Goal: Information Seeking & Learning: Find specific fact

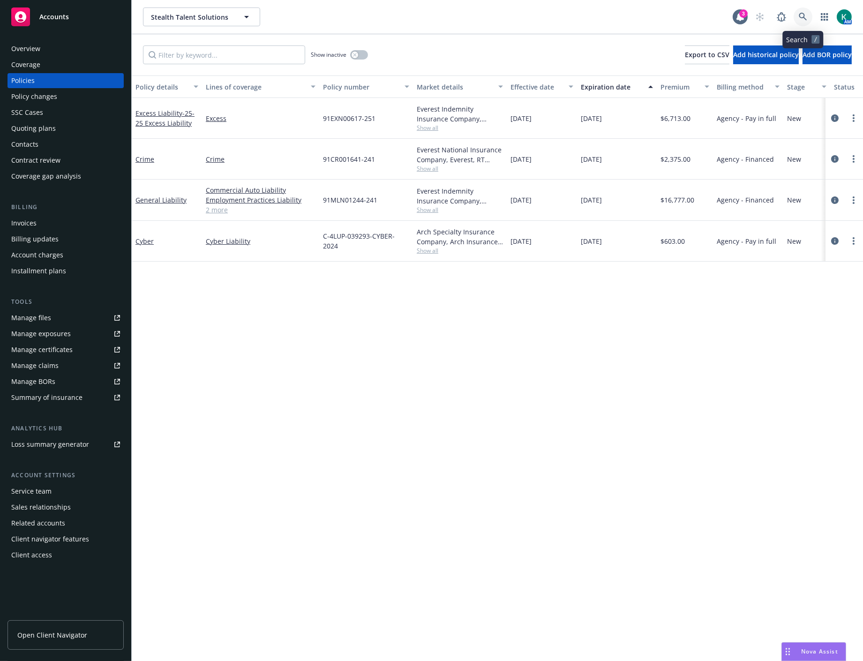
click at [801, 14] on icon at bounding box center [803, 17] width 8 height 8
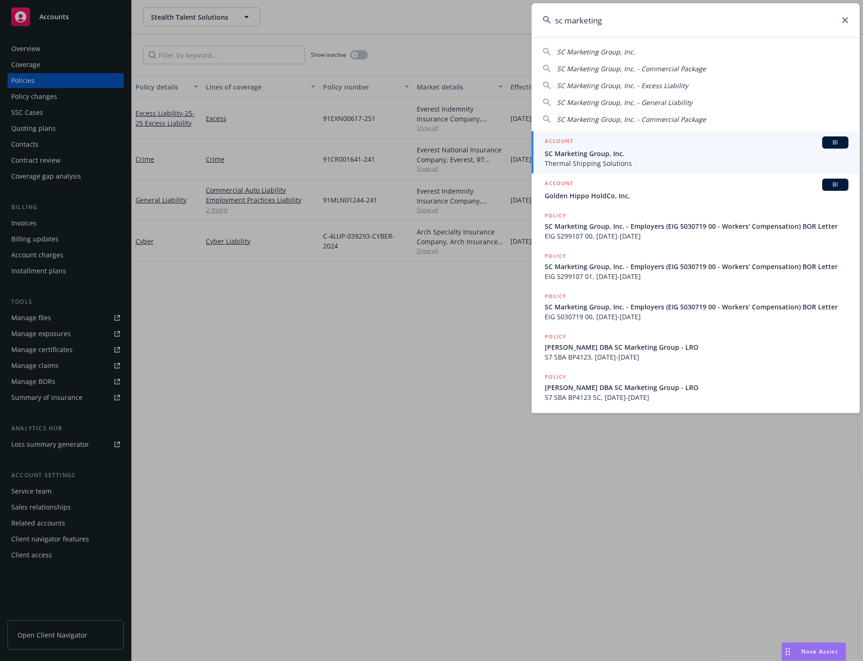
type input "sc marketing"
click at [626, 155] on span "SC Marketing Group, Inc." at bounding box center [697, 154] width 304 height 10
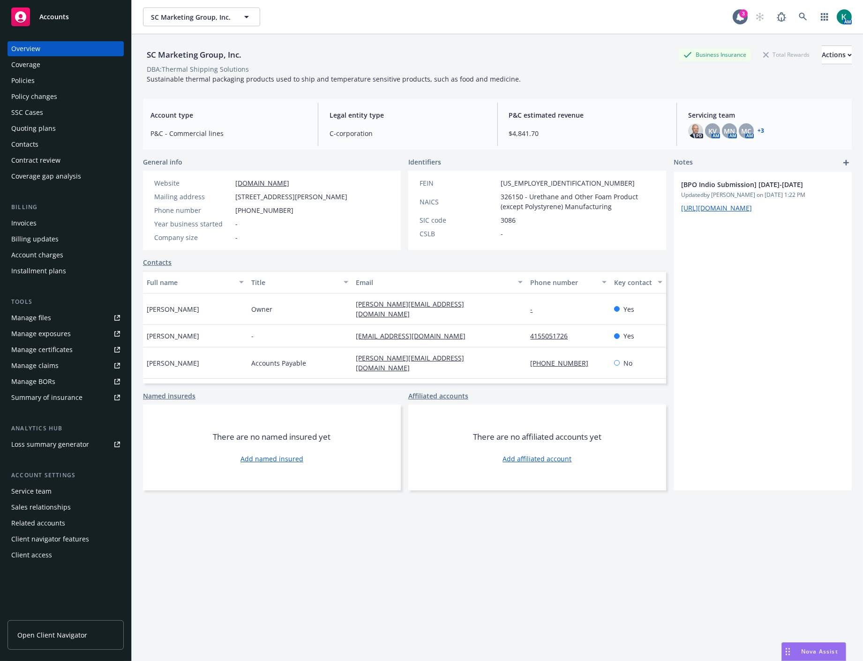
click at [758, 128] on link "+ 3" at bounding box center [761, 131] width 7 height 6
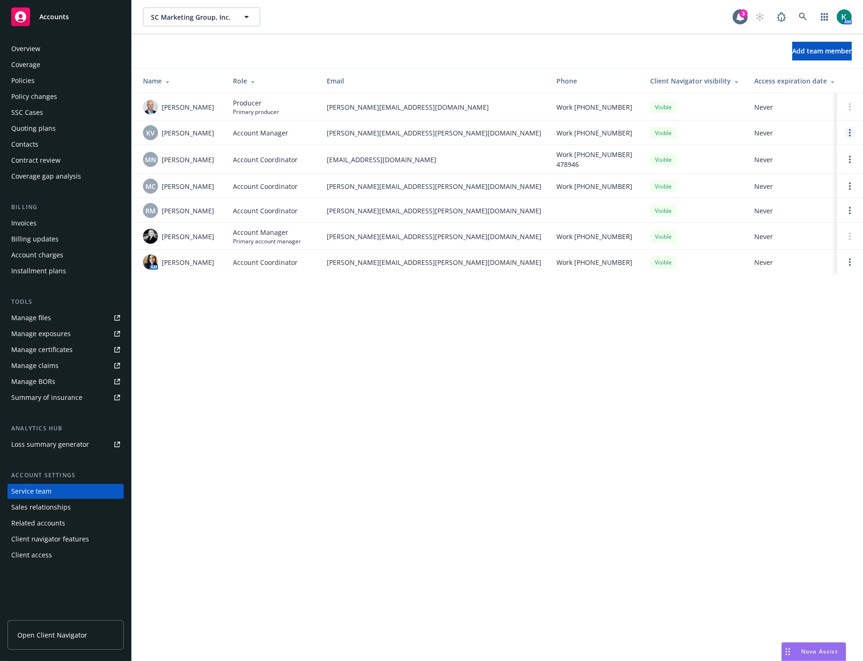
click at [847, 131] on link "Open options" at bounding box center [849, 132] width 11 height 11
click at [809, 106] on span "Remove account manager" at bounding box center [759, 106] width 104 height 9
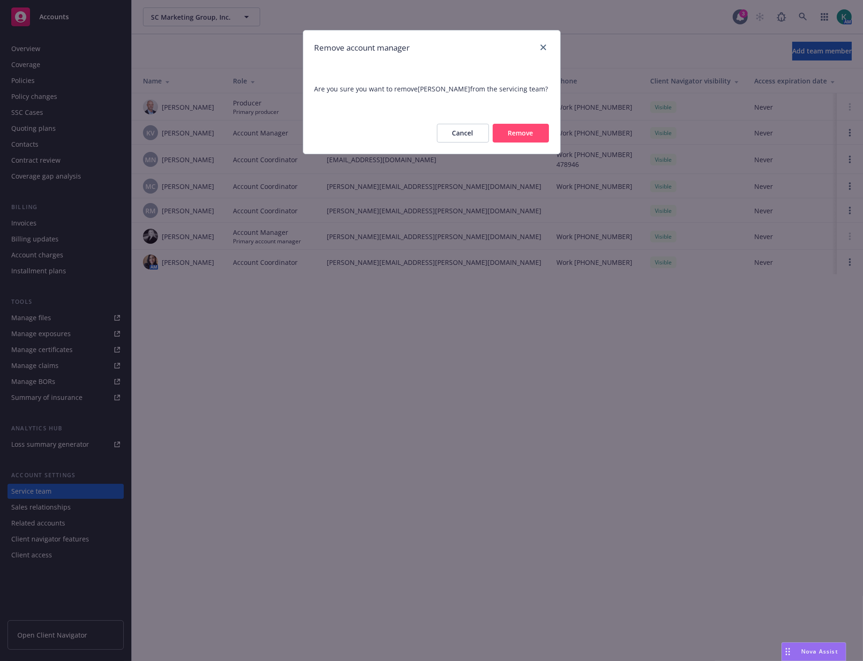
click at [525, 135] on button "Remove" at bounding box center [521, 133] width 56 height 19
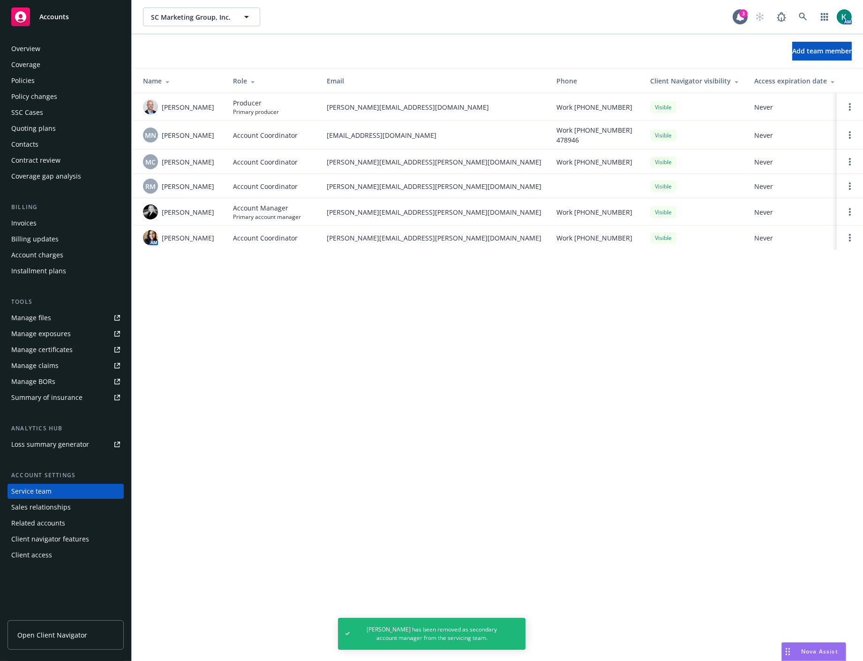
click at [846, 245] on td at bounding box center [850, 237] width 26 height 24
click at [849, 240] on circle "Open options" at bounding box center [850, 241] width 2 height 2
click at [786, 214] on span "Remove account coordinator" at bounding box center [786, 211] width 113 height 9
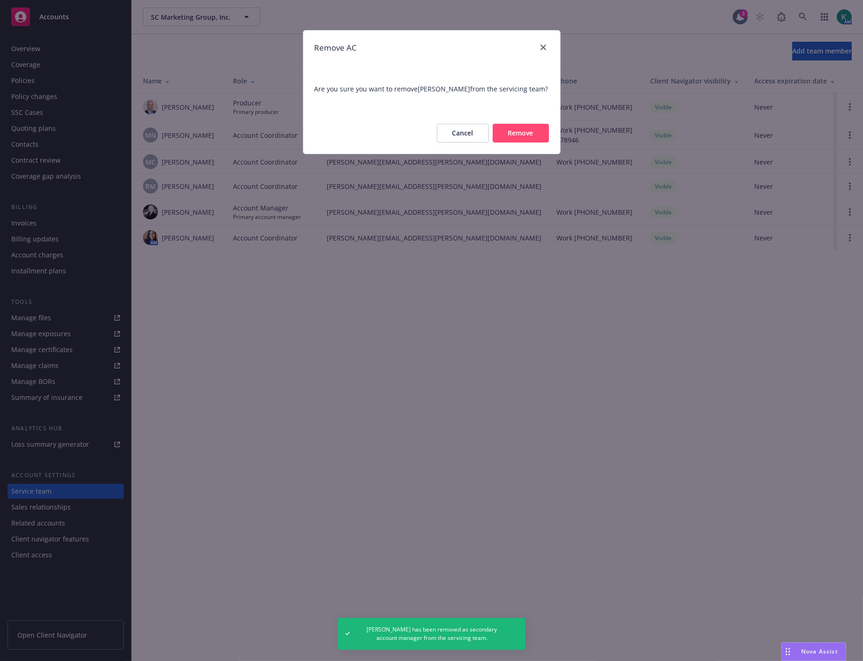
click at [518, 139] on button "Remove" at bounding box center [521, 133] width 56 height 19
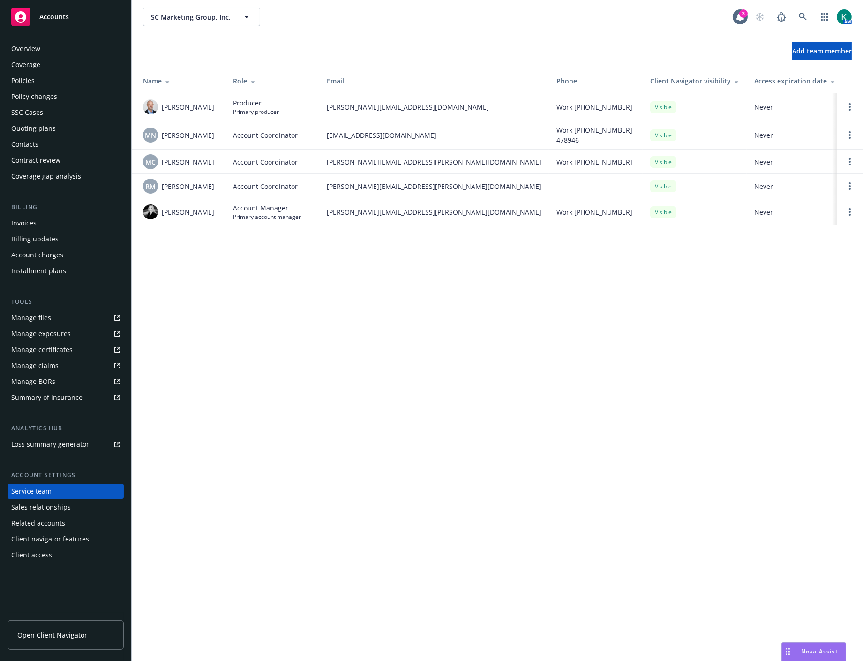
click at [593, 352] on div "SC Marketing Group, Inc. SC Marketing Group, Inc. 3 AM Add team member Name Rol…" at bounding box center [497, 330] width 731 height 661
click at [802, 11] on link at bounding box center [803, 17] width 19 height 19
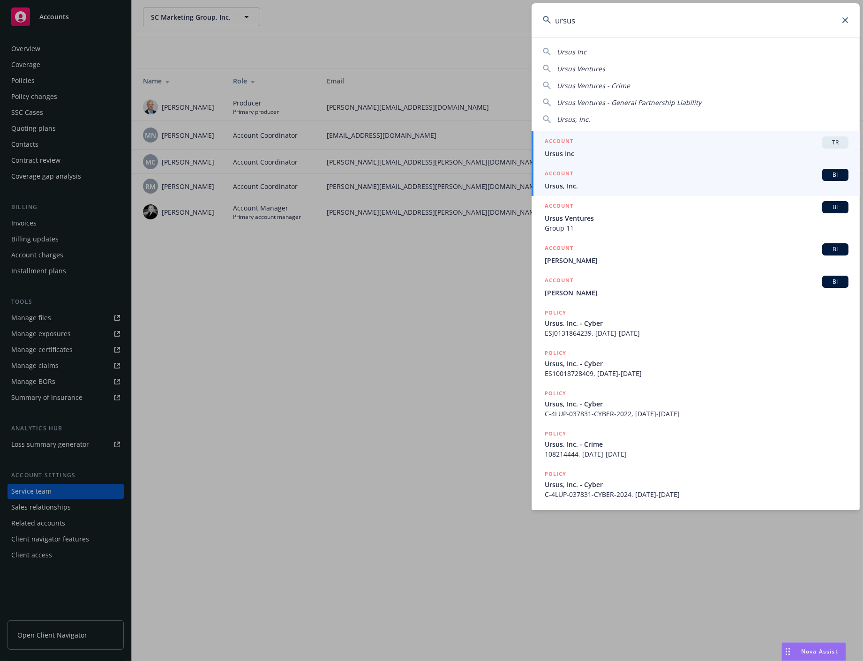
type input "ursus"
click at [652, 179] on div "ACCOUNT BI" at bounding box center [697, 175] width 304 height 12
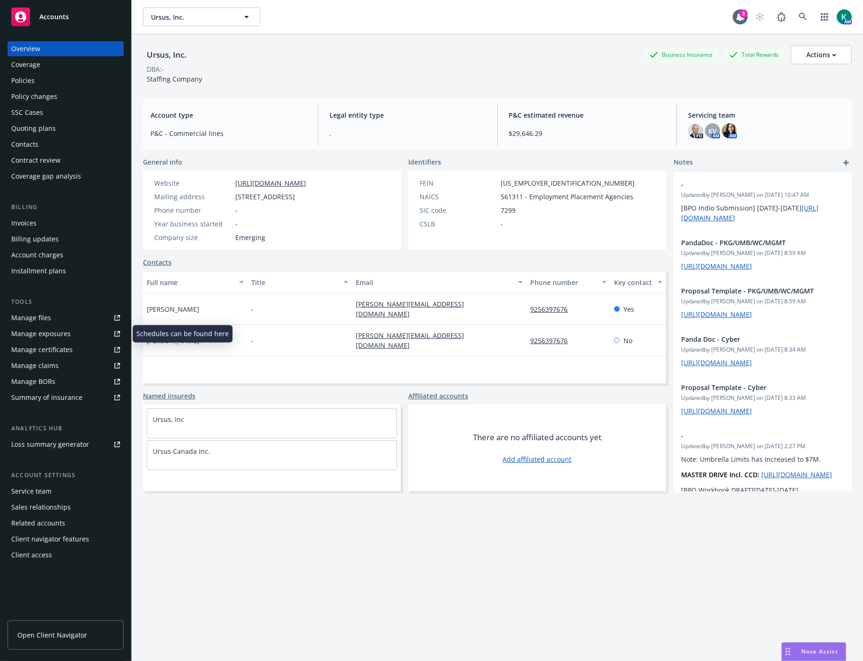
click at [58, 347] on div "Manage certificates" at bounding box center [41, 349] width 61 height 15
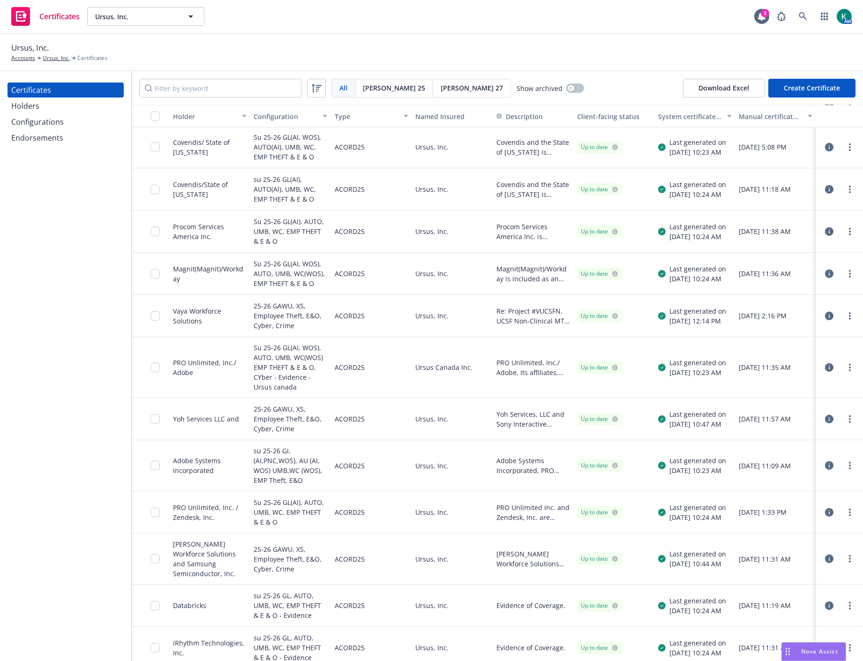
scroll to position [1354, 0]
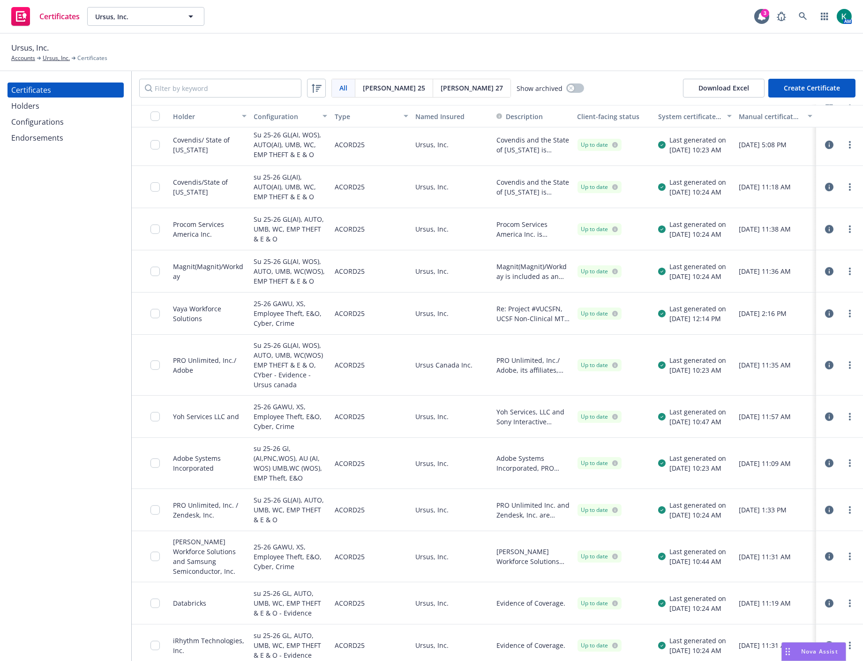
click at [438, 391] on div "Ursus Canada Inc." at bounding box center [452, 365] width 81 height 61
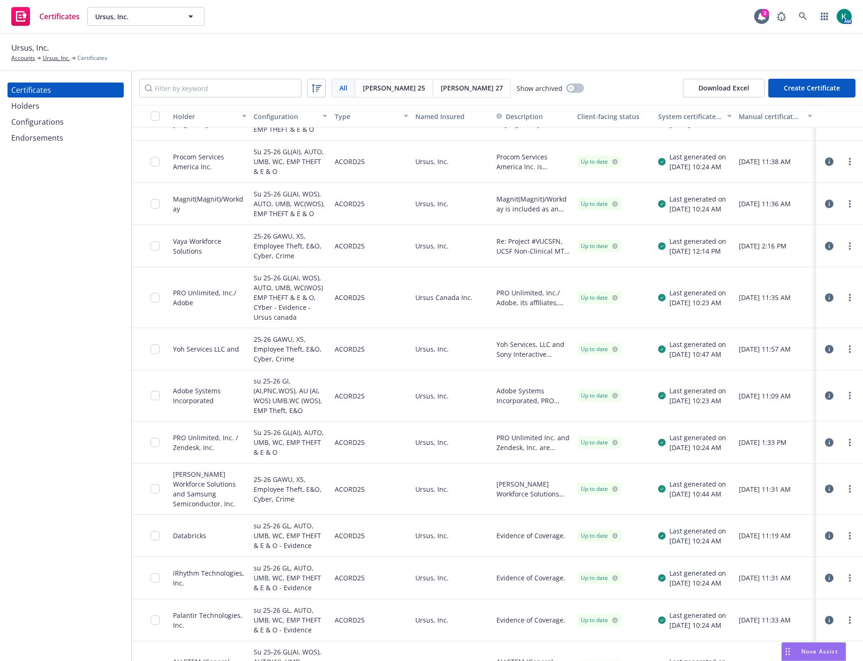
scroll to position [1317, 0]
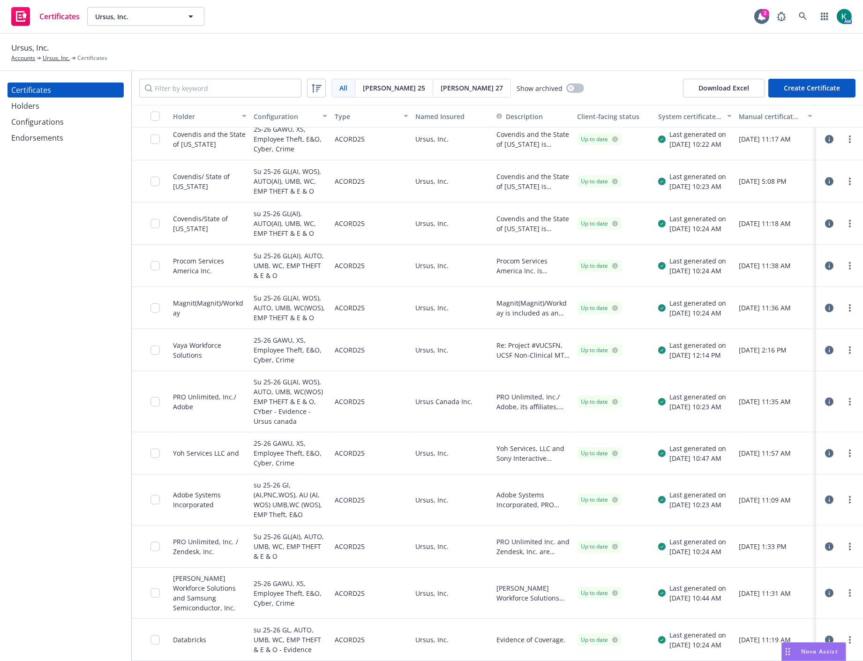
click at [825, 402] on icon "button" at bounding box center [829, 402] width 8 height 8
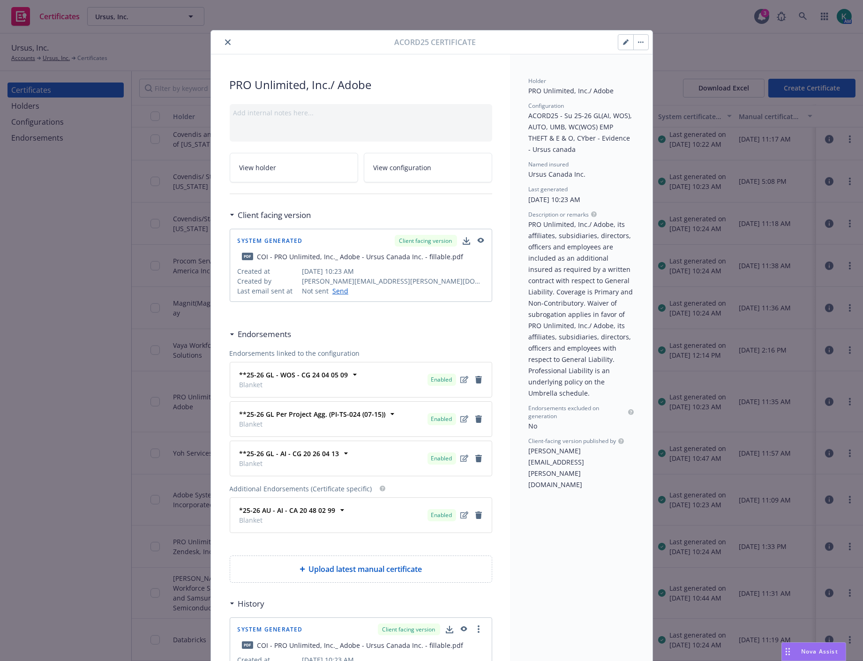
click at [477, 238] on icon "button" at bounding box center [480, 241] width 8 height 7
click at [225, 43] on icon "close" at bounding box center [228, 42] width 6 height 6
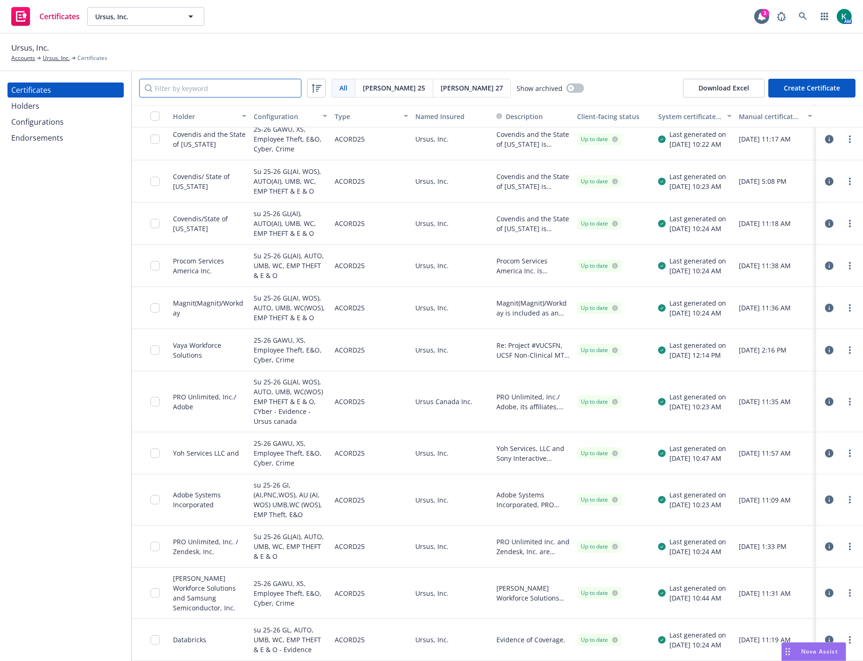
click at [202, 83] on input "Filter by keyword" at bounding box center [220, 88] width 162 height 19
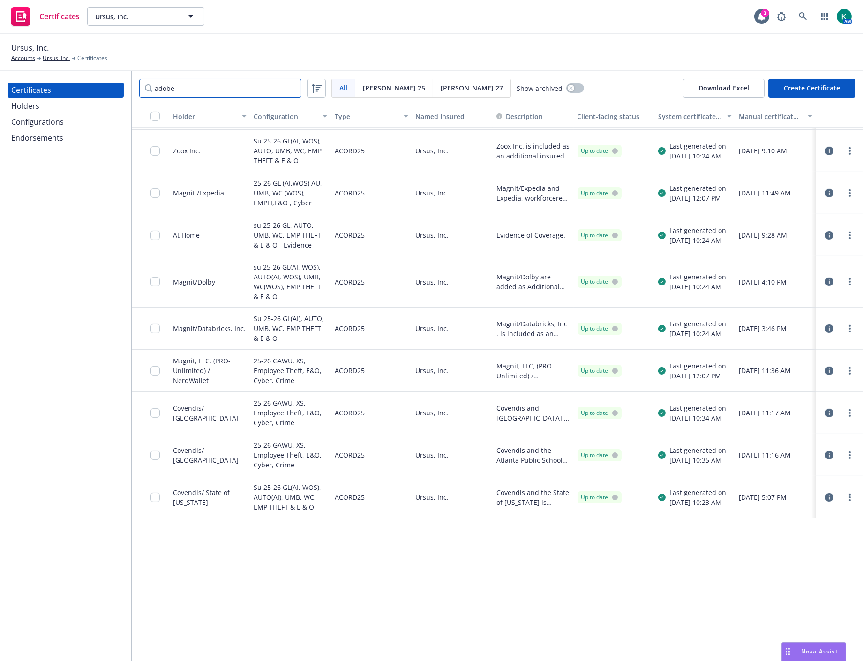
scroll to position [692, 0]
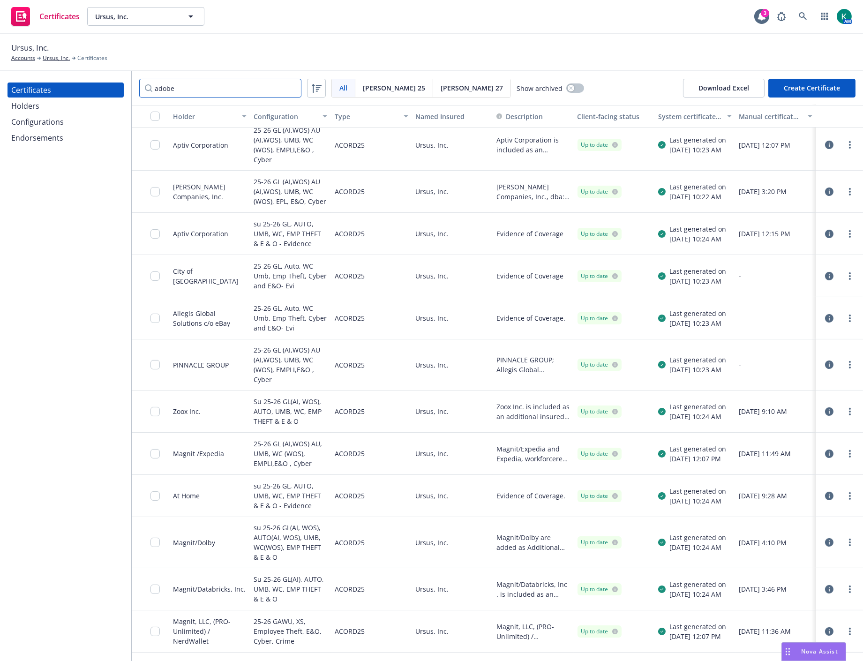
click at [202, 91] on input "adobe" at bounding box center [220, 88] width 162 height 19
type input "adobe"
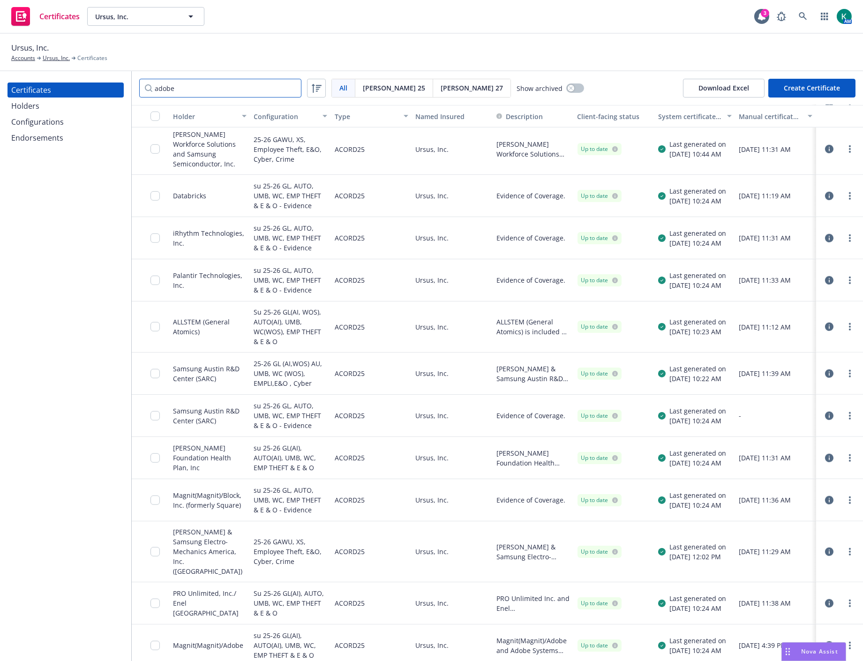
scroll to position [1317, 0]
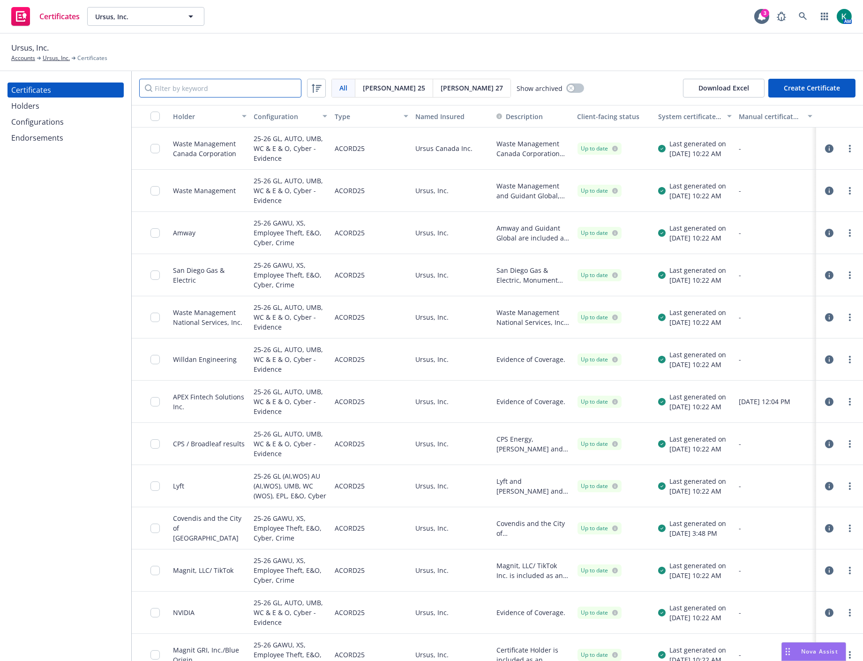
drag, startPoint x: 164, startPoint y: 65, endPoint x: 195, endPoint y: 91, distance: 40.2
click at [195, 91] on input "Filter by keyword" at bounding box center [220, 88] width 162 height 19
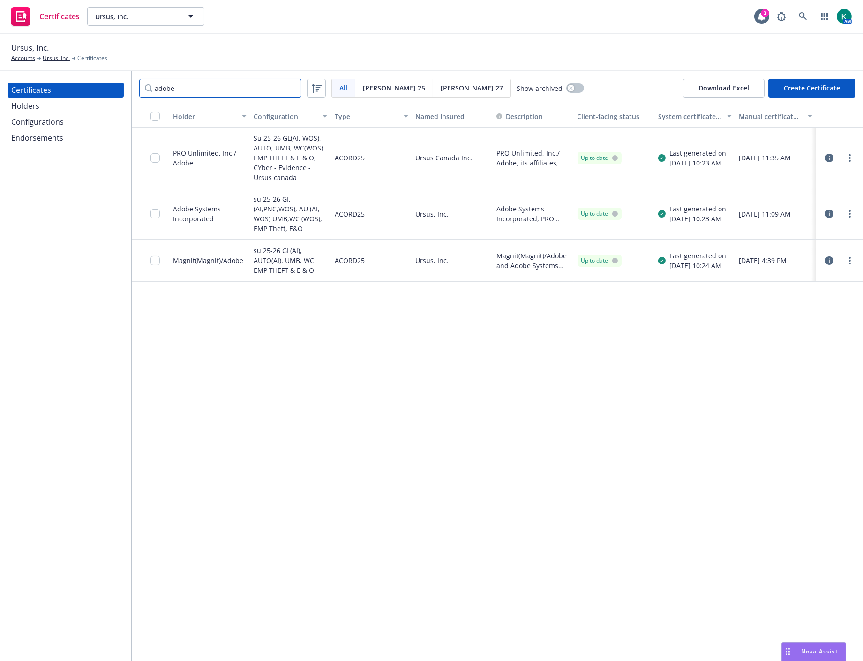
type input "adobe"
click at [634, 514] on div "Holder Configuration Type Named Insured Description Client-facing status System…" at bounding box center [497, 383] width 731 height 556
click at [512, 8] on div "Certificates Ursus, Inc. Ursus, Inc. 3 AM" at bounding box center [431, 17] width 863 height 34
click at [821, 14] on icon "button" at bounding box center [825, 17] width 8 height 8
drag, startPoint x: 730, startPoint y: 91, endPoint x: 721, endPoint y: 92, distance: 9.4
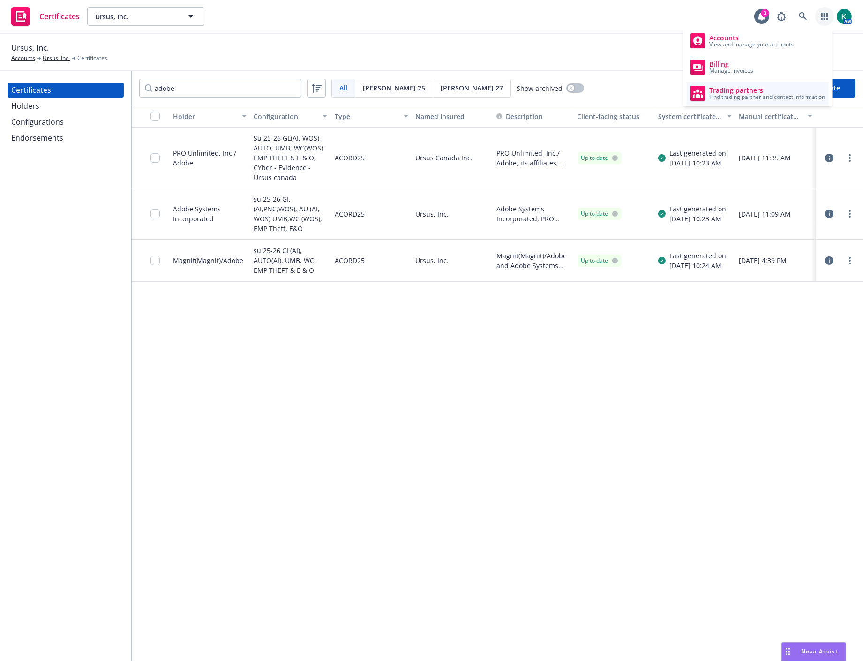
click at [730, 91] on span "Trading partners" at bounding box center [767, 91] width 116 height 8
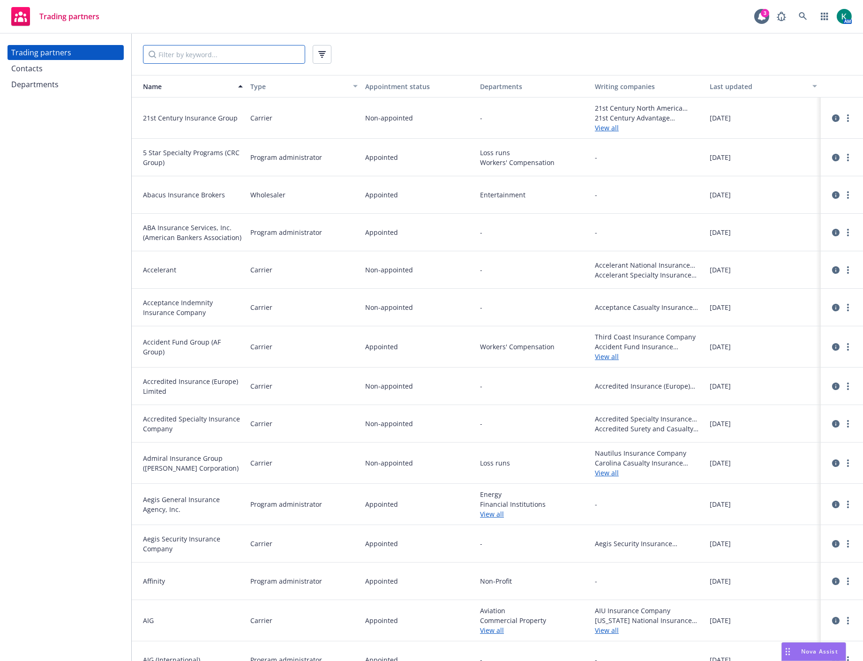
click at [244, 58] on input "Filter by keyword..." at bounding box center [224, 54] width 162 height 19
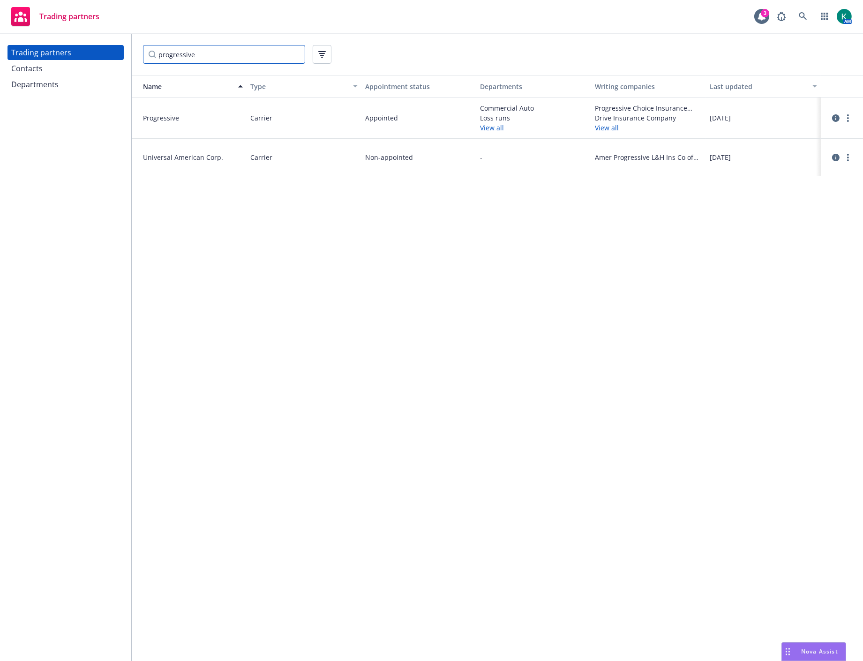
type input "progressive"
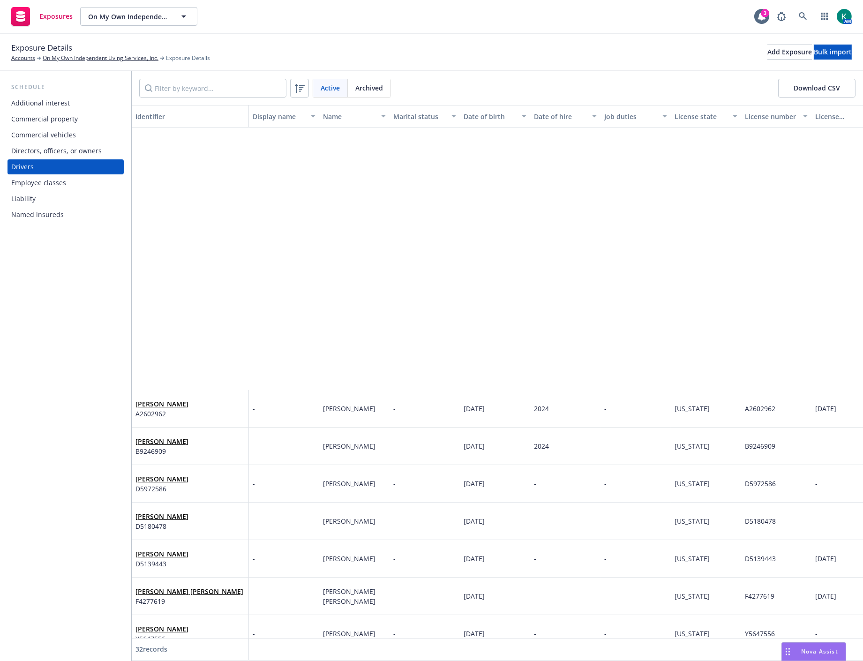
scroll to position [312, 0]
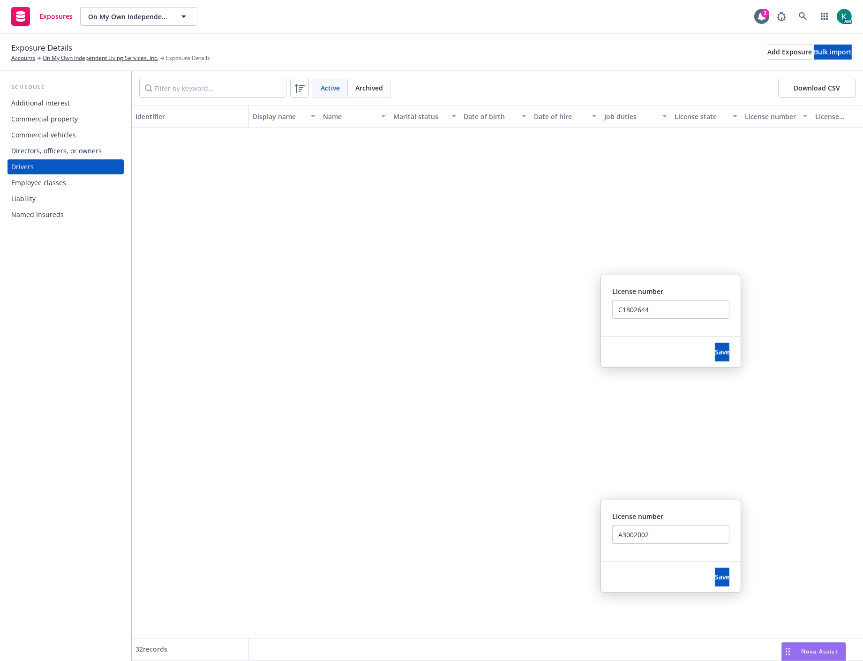
scroll to position [697, 0]
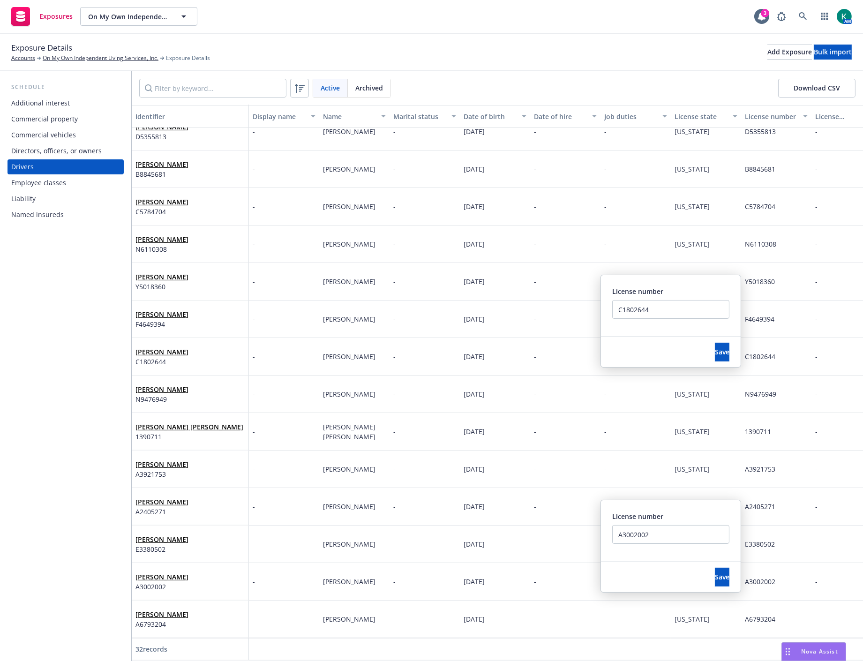
drag, startPoint x: 363, startPoint y: 45, endPoint x: 373, endPoint y: 24, distance: 22.9
click at [368, 31] on div "Exposures On My Own Independent Living Services, Inc. On My Own Independent Liv…" at bounding box center [431, 330] width 863 height 661
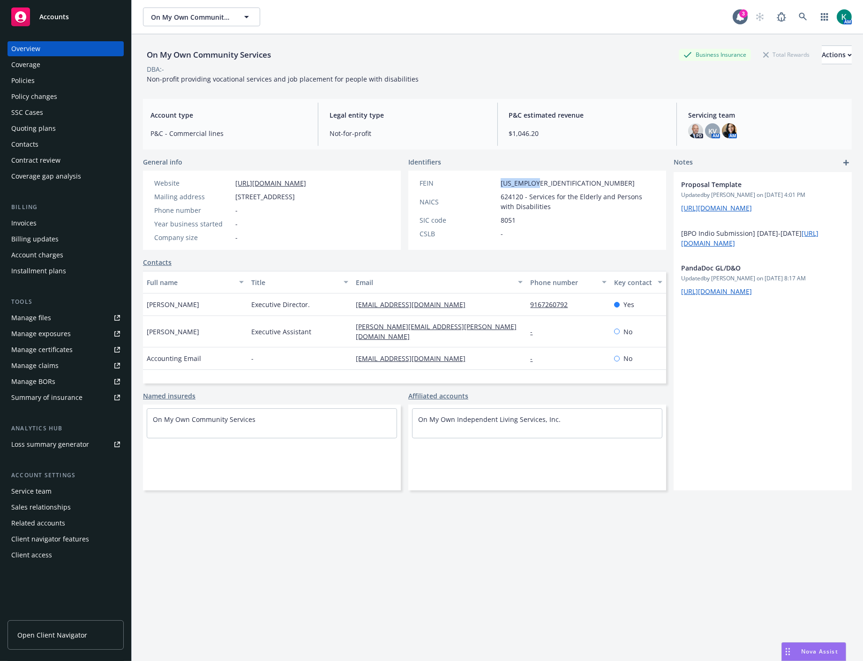
drag, startPoint x: 234, startPoint y: 195, endPoint x: 313, endPoint y: 195, distance: 78.8
click at [310, 195] on div "Mailing address 6939 Sunrise Blvd Ste 215, Citrus Heights, CA, 95610" at bounding box center [229, 197] width 159 height 10
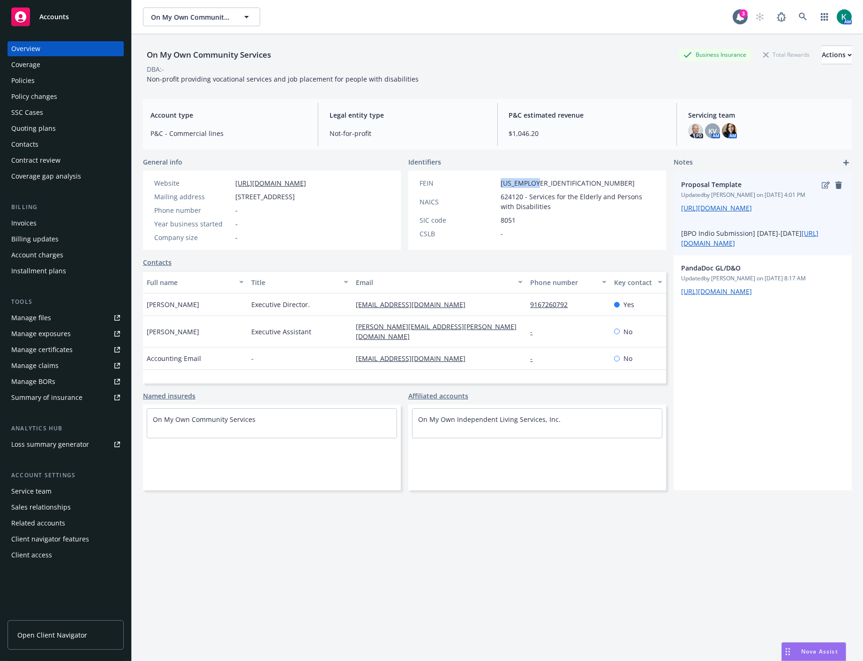
copy span "6939 Sunrise Blvd Ste 215"
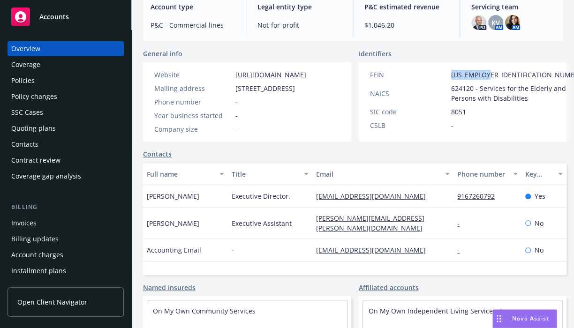
scroll to position [107, 0]
